Goal: Information Seeking & Learning: Understand process/instructions

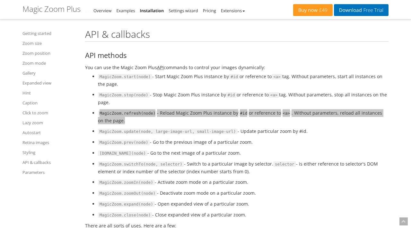
scroll to position [6728, 0]
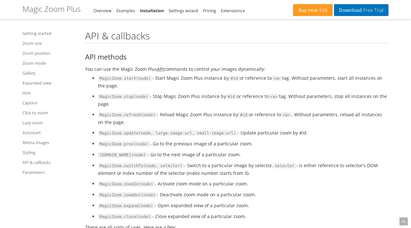
click at [159, 72] on acronym "API" at bounding box center [160, 69] width 7 height 6
click at [40, 164] on link "API & callbacks" at bounding box center [49, 163] width 55 height 8
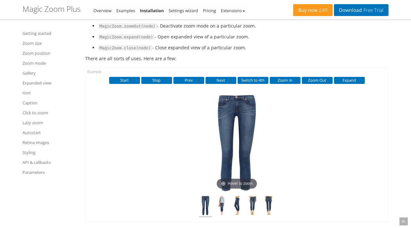
scroll to position [6897, 0]
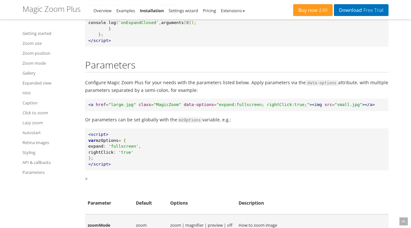
scroll to position [7340, 0]
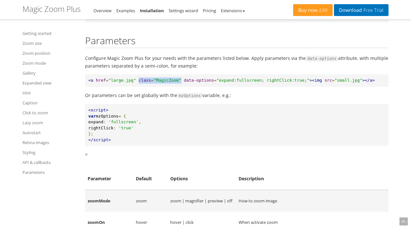
drag, startPoint x: 138, startPoint y: 93, endPoint x: 181, endPoint y: 94, distance: 43.0
click at [181, 87] on pre "<a href = "large.jpg" class = "MagicZoom" data-options = "expand:fullscreen; ri…" at bounding box center [236, 80] width 303 height 13
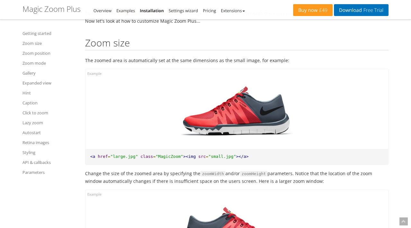
scroll to position [658, 0]
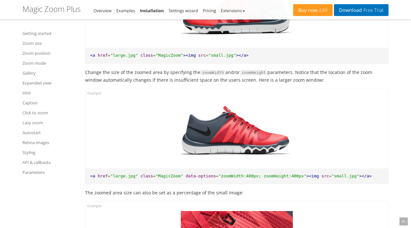
click at [162, 55] on span ""MagicZoom"" at bounding box center [170, 55] width 28 height 5
click at [163, 55] on span ""MagicZoom"" at bounding box center [170, 55] width 28 height 5
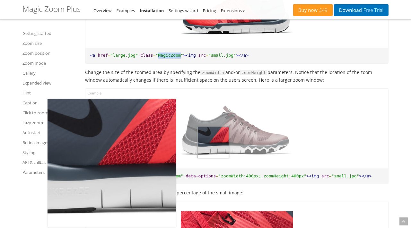
copy span "MagicZoom"
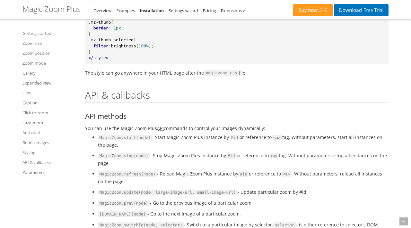
scroll to position [6670, 0]
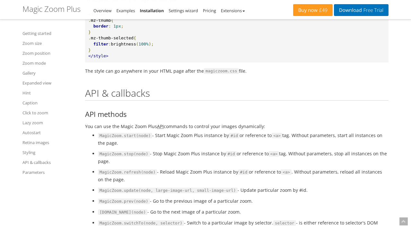
click at [112, 139] on code "MagicZoom.start(node)" at bounding box center [125, 136] width 54 height 6
copy code "MagicZoom"
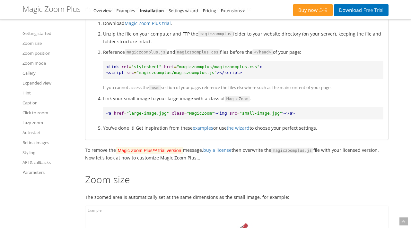
scroll to position [419, 0]
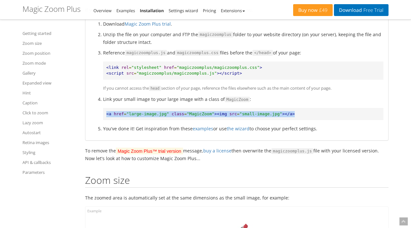
drag, startPoint x: 303, startPoint y: 111, endPoint x: 94, endPoint y: 119, distance: 209.3
click at [94, 119] on ol "Download Magic Zoom Plus trial . Unzip the file on your computer and FTP the ma…" at bounding box center [236, 76] width 293 height 113
copy pre "<a href = "large-image.jpg" class = "MagicZoom" ><img src = "small-image.jpg" >…"
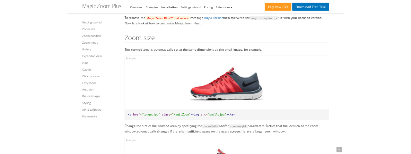
scroll to position [566, 0]
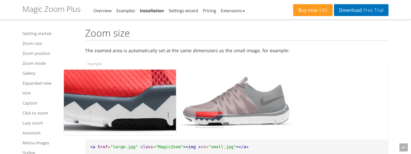
click at [209, 120] on img at bounding box center [237, 101] width 112 height 65
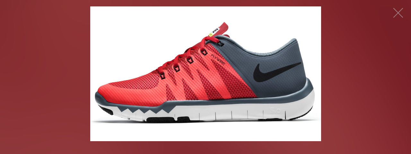
click at [182, 83] on img at bounding box center [205, 73] width 231 height 135
